Goal: Find contact information: Find contact information

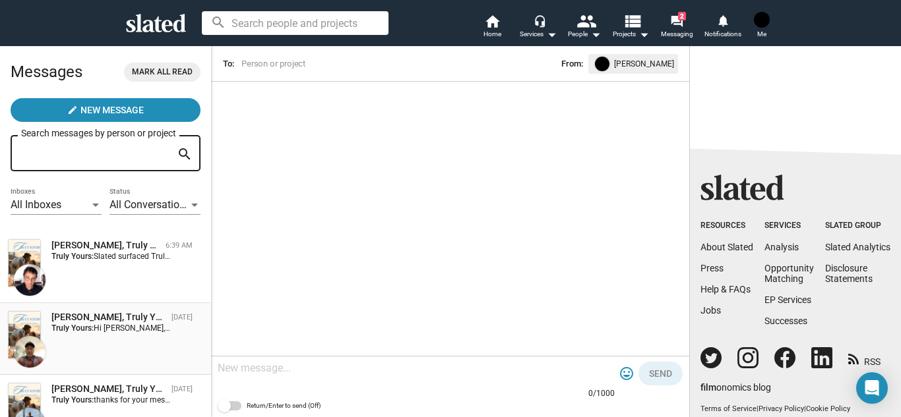
click at [120, 314] on div "Alexander Moon, Truly Yours" at bounding box center [108, 317] width 115 height 13
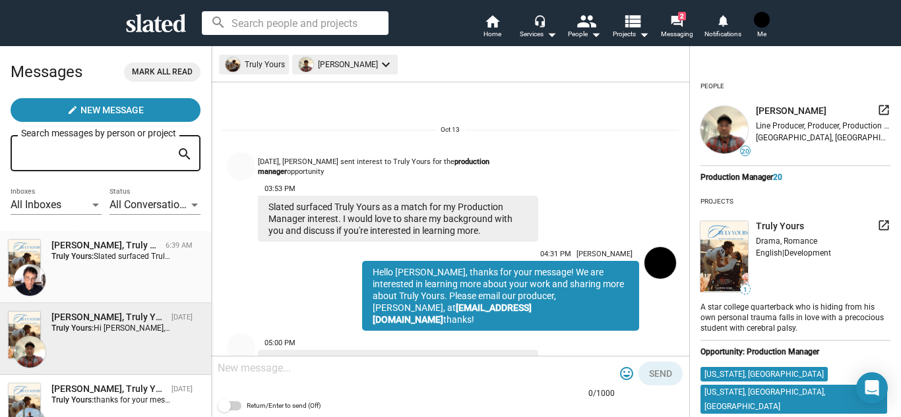
scroll to position [47, 0]
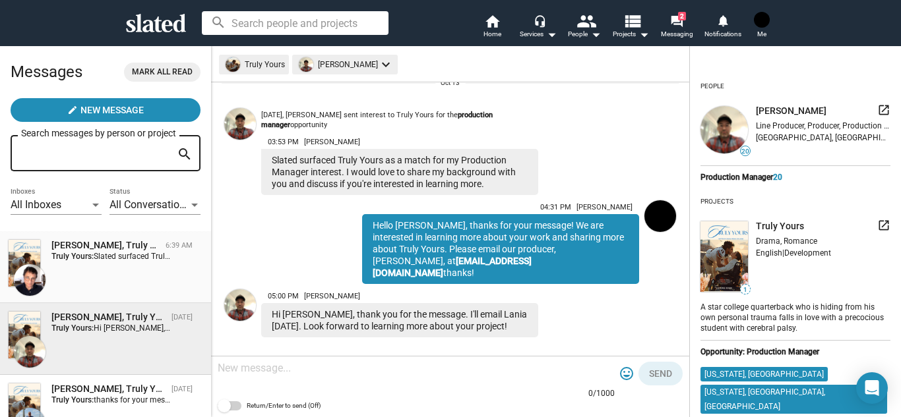
click at [111, 241] on div "Allan Levine, Truly Yours" at bounding box center [105, 245] width 109 height 13
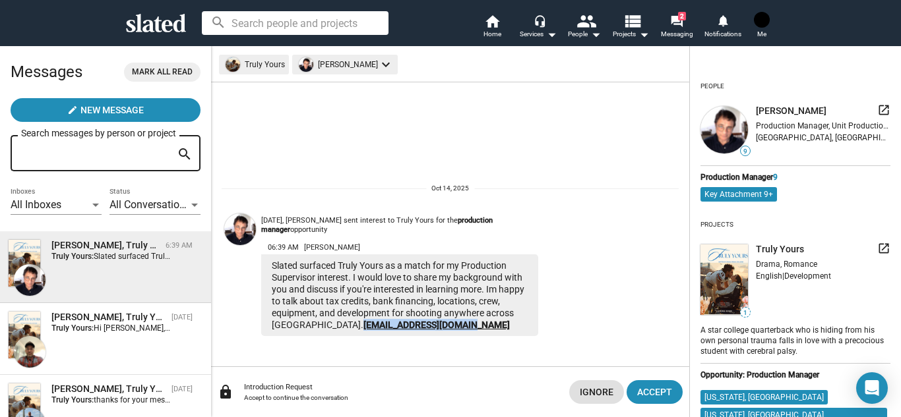
drag, startPoint x: 420, startPoint y: 324, endPoint x: 307, endPoint y: 322, distance: 112.8
click at [307, 322] on div "Slated surfaced Truly Yours as a match for my Production Supervisor interest. I…" at bounding box center [399, 296] width 277 height 82
copy link "aelevine1812@gmail.com"
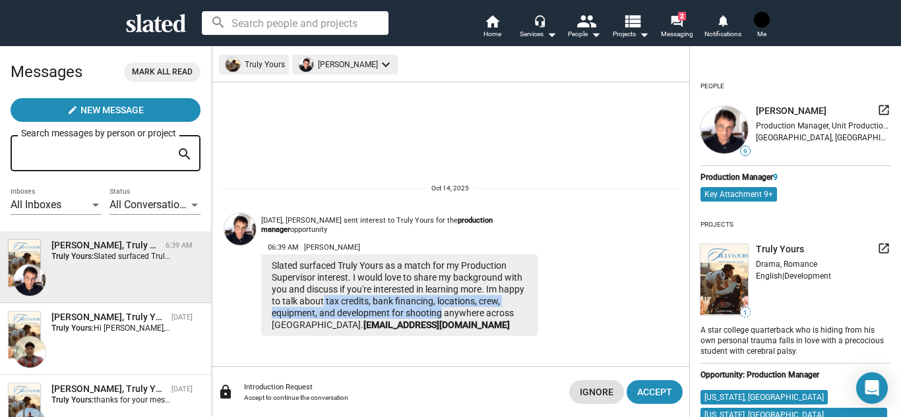
drag, startPoint x: 323, startPoint y: 299, endPoint x: 443, endPoint y: 317, distance: 121.4
click at [443, 317] on div "Slated surfaced Truly Yours as a match for my Production Supervisor interest. I…" at bounding box center [399, 296] width 277 height 82
copy div "tax credits, bank financing, locations, crew, equipment, and development for sh…"
click at [552, 262] on div "Oct 14, Allan Levine sent interest to Truly Yours for the production manager op…" at bounding box center [419, 272] width 317 height 128
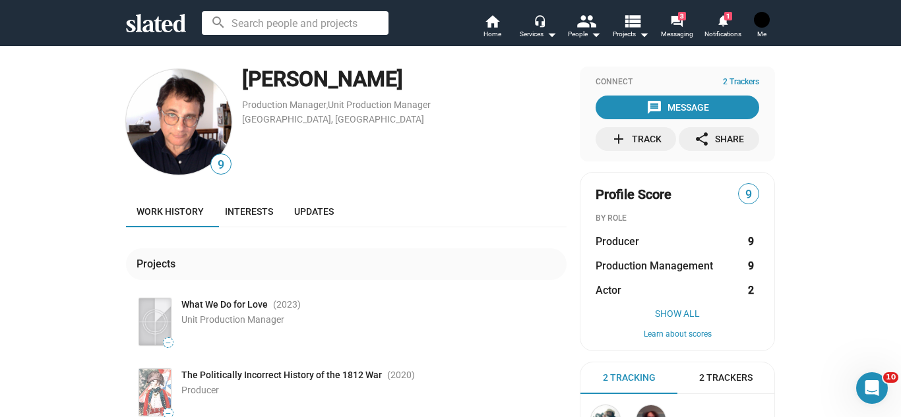
click at [91, 251] on div "9 [PERSON_NAME] Production Manager , Unit Production Manager [GEOGRAPHIC_DATA],…" at bounding box center [450, 359] width 901 height 627
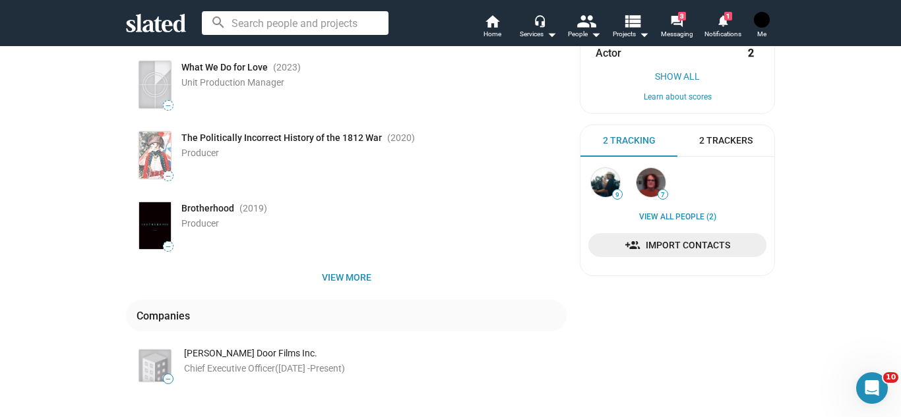
scroll to position [264, 0]
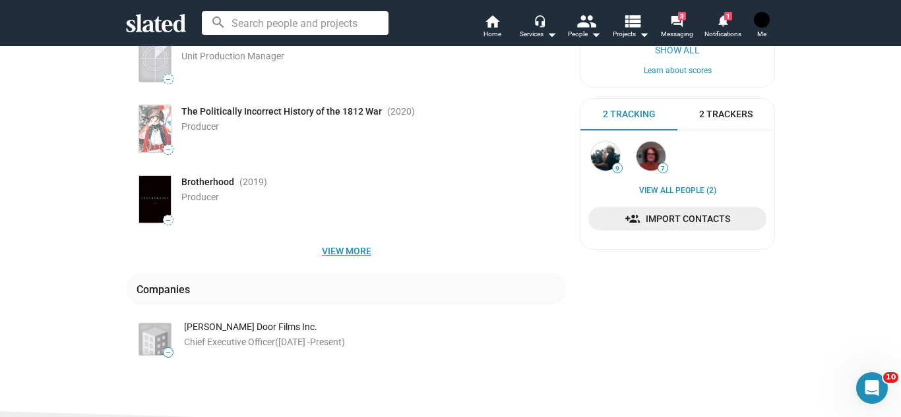
click at [366, 248] on span "View more" at bounding box center [346, 251] width 419 height 24
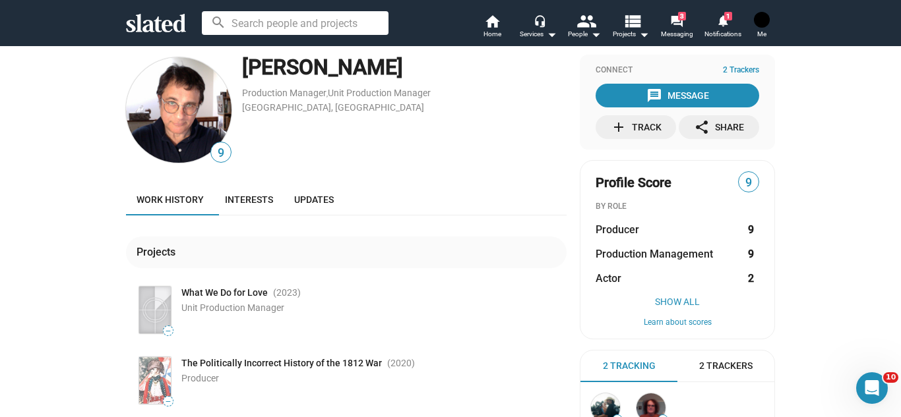
scroll to position [0, 0]
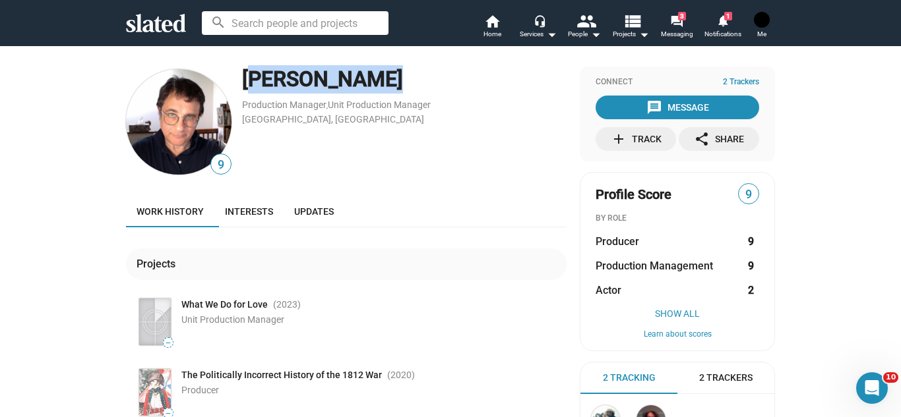
drag, startPoint x: 366, startPoint y: 80, endPoint x: 243, endPoint y: 76, distance: 123.4
click at [243, 76] on div "[PERSON_NAME]" at bounding box center [404, 79] width 324 height 28
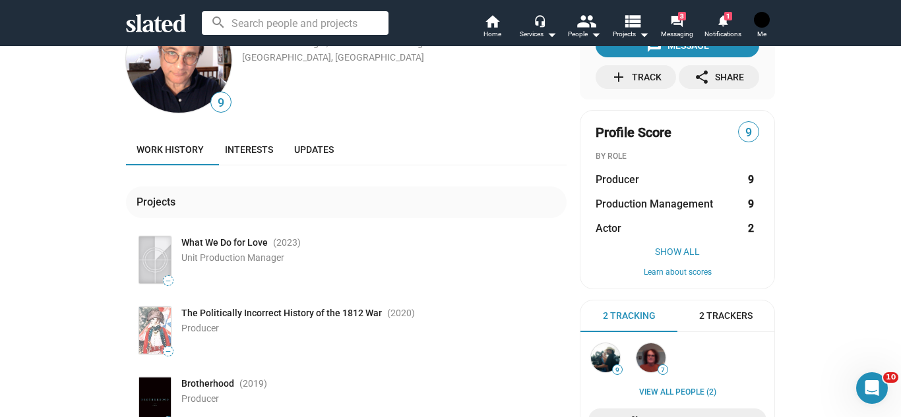
scroll to position [106, 0]
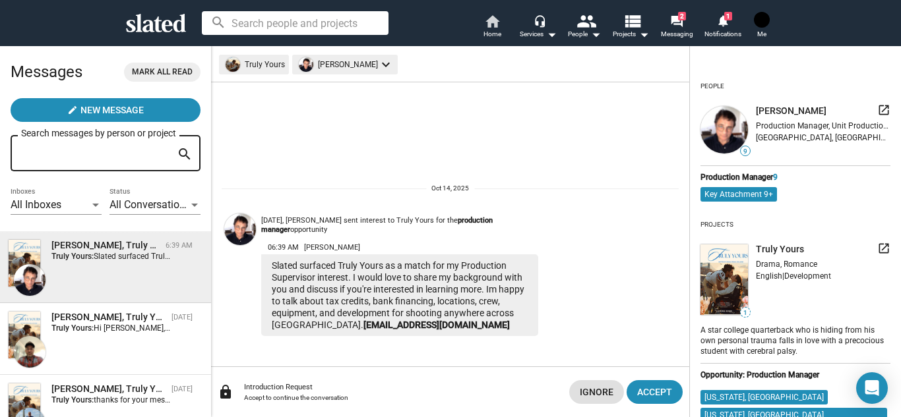
click at [491, 22] on mat-icon "home" at bounding box center [492, 21] width 16 height 16
